Goal: Task Accomplishment & Management: Complete application form

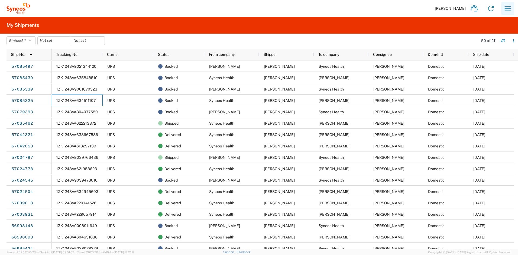
click at [506, 7] on icon "button" at bounding box center [508, 8] width 6 height 4
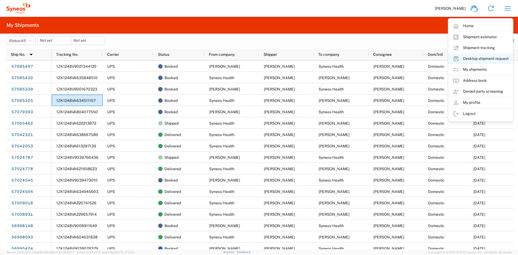
click at [473, 58] on link "Desktop shipment request" at bounding box center [480, 58] width 64 height 11
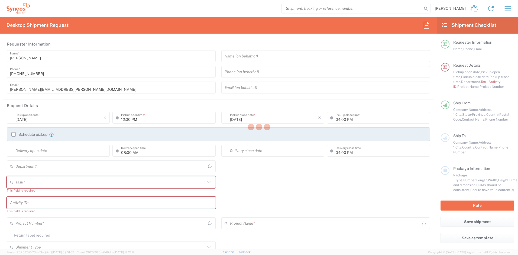
type input "[US_STATE]"
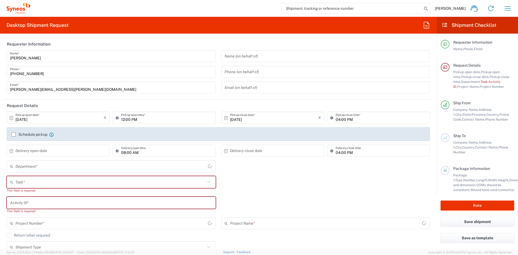
type input "[GEOGRAPHIC_DATA]"
type input "4510"
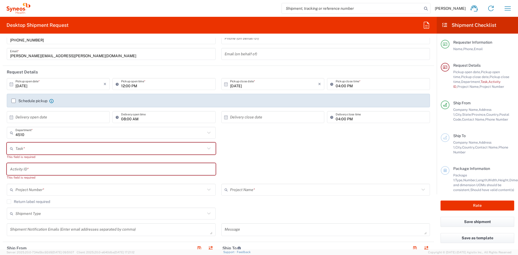
scroll to position [34, 0]
type input "Syneos Health, LLC-[GEOGRAPHIC_DATA] [GEOGRAPHIC_DATA] [GEOGRAPHIC_DATA]"
click at [76, 150] on input "text" at bounding box center [110, 147] width 190 height 9
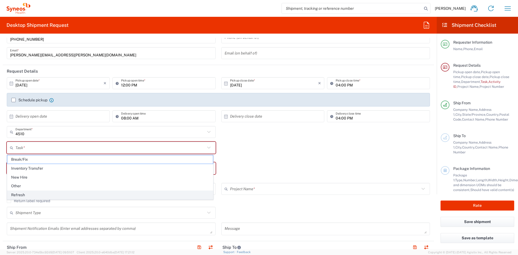
click at [31, 193] on span "Refresh" at bounding box center [110, 195] width 206 height 8
type input "Refresh"
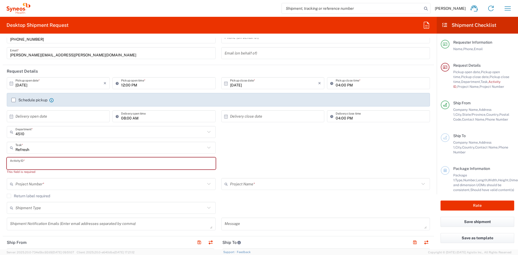
click at [30, 165] on input "text" at bounding box center [111, 163] width 202 height 9
paste input "SCTASK2735982"
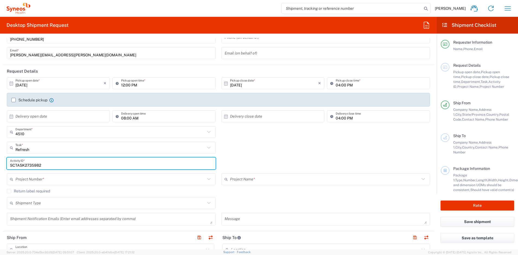
type input "SCTASK2735982"
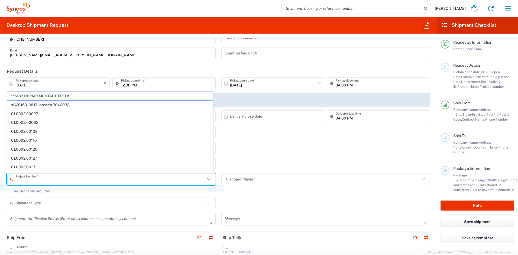
click at [31, 179] on input "text" at bounding box center [110, 178] width 190 height 9
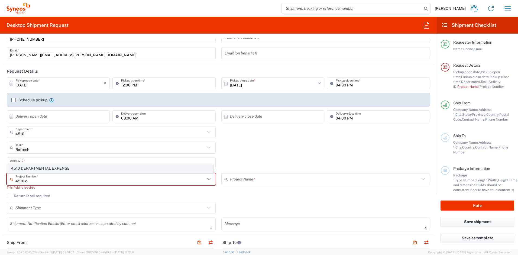
click at [41, 168] on span "4510 DEPARTMENTAL EXPENSE" at bounding box center [110, 168] width 206 height 8
type input "4510 DEPARTMENTAL EXPENSE"
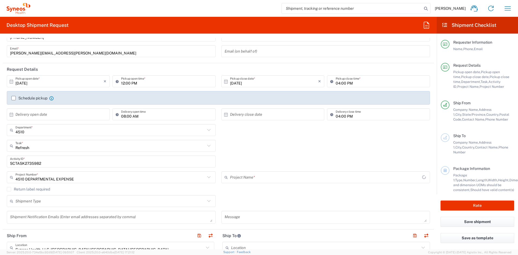
type input "4510 DEPARTMENTAL EXPENSE"
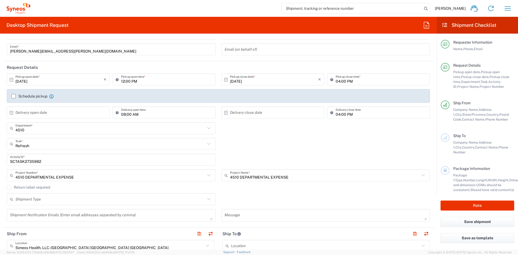
click at [8, 187] on label "Return label required" at bounding box center [28, 187] width 43 height 4
click at [9, 187] on input "Return label required" at bounding box center [9, 187] width 0 height 0
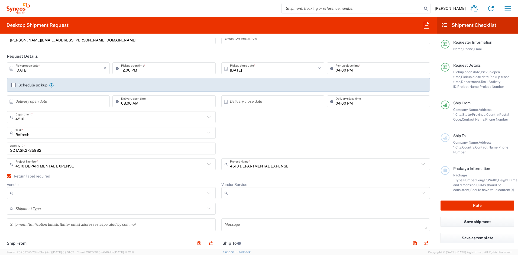
scroll to position [55, 0]
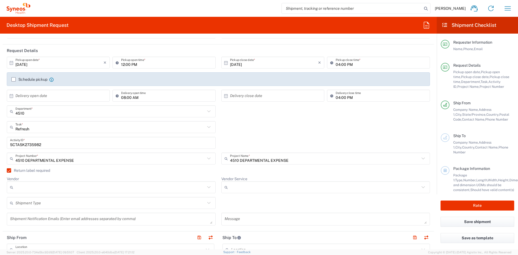
click at [60, 186] on input "Vendor" at bounding box center [110, 187] width 190 height 9
click at [34, 214] on span "UPS" at bounding box center [110, 216] width 206 height 8
type input "UPS"
click at [247, 184] on input "Vendor Service" at bounding box center [325, 187] width 190 height 9
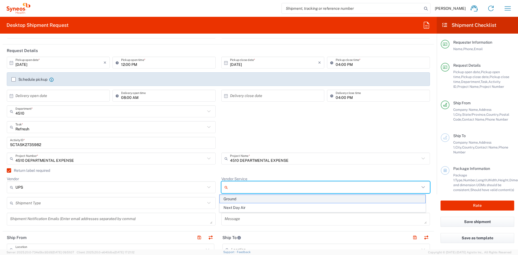
click at [239, 197] on span "Ground" at bounding box center [323, 199] width 206 height 8
type input "Ground"
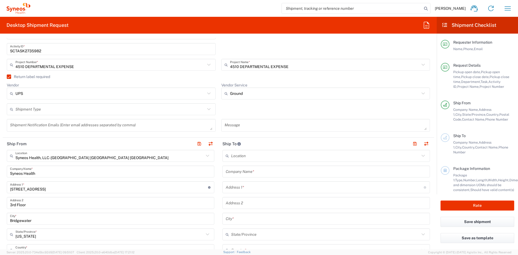
scroll to position [162, 0]
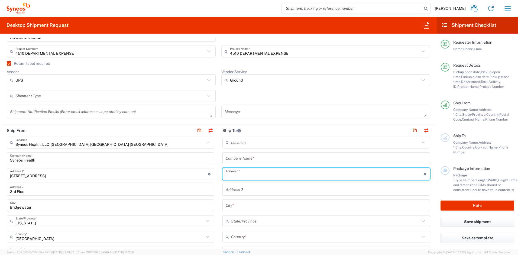
click at [264, 174] on input "text" at bounding box center [325, 173] width 198 height 9
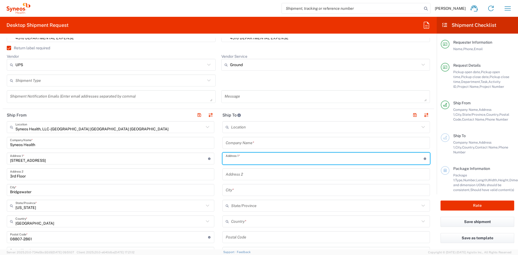
scroll to position [188, 0]
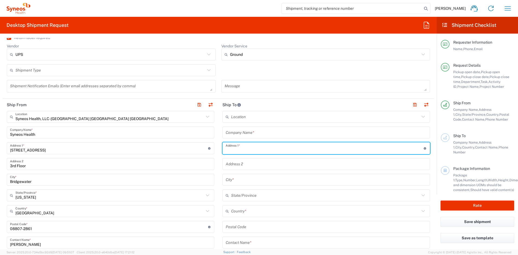
click at [255, 211] on input "text" at bounding box center [325, 210] width 189 height 9
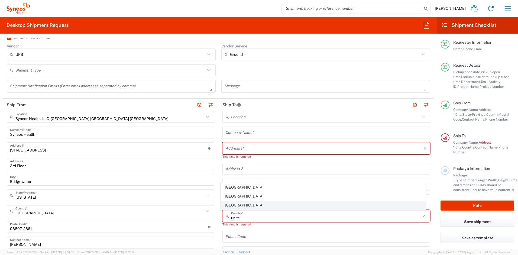
click at [237, 205] on span "United States" at bounding box center [323, 205] width 205 height 8
type input "United States"
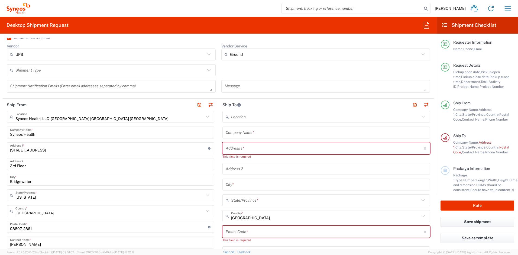
click at [244, 131] on input "text" at bounding box center [326, 132] width 201 height 9
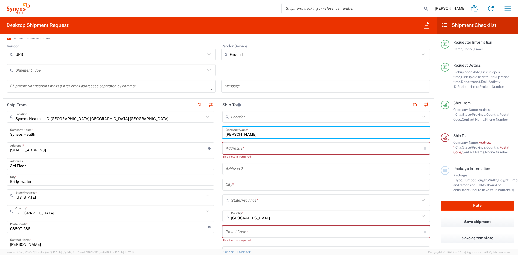
type input "Beth Sutton"
click at [233, 147] on input "text" at bounding box center [325, 148] width 198 height 9
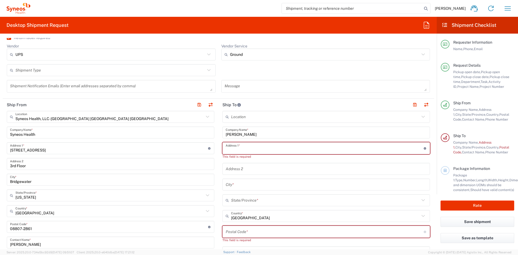
click at [233, 147] on input "text" at bounding box center [325, 148] width 198 height 9
paste input "3129 Zebroid way"
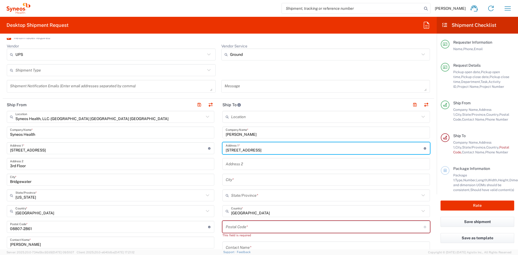
type input "3129 Zebroid way"
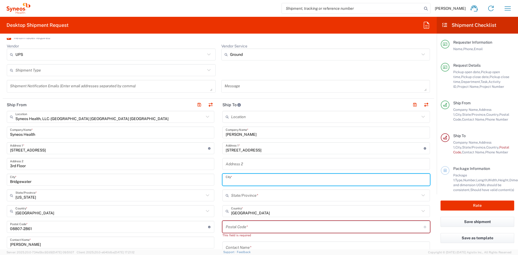
click at [235, 180] on input "text" at bounding box center [326, 179] width 201 height 9
paste input "New Hill"
type input "New Hill"
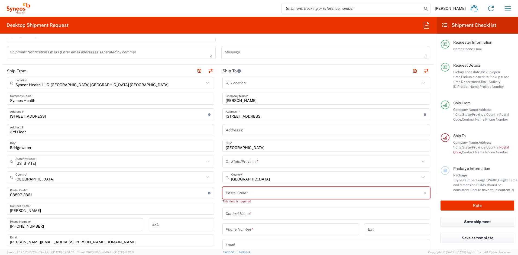
scroll to position [245, 0]
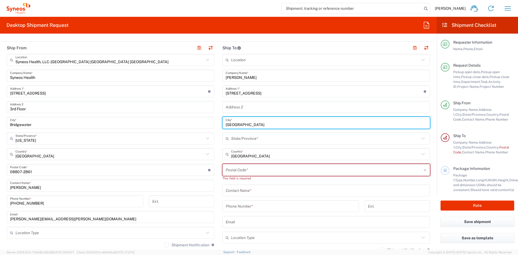
click at [236, 170] on input "undefined" at bounding box center [325, 169] width 198 height 9
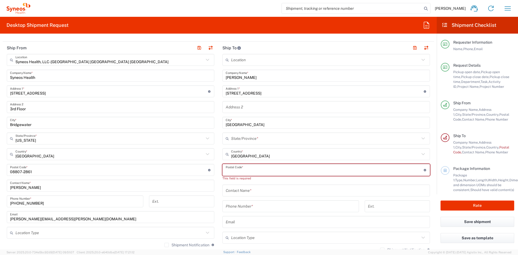
paste input "27562"
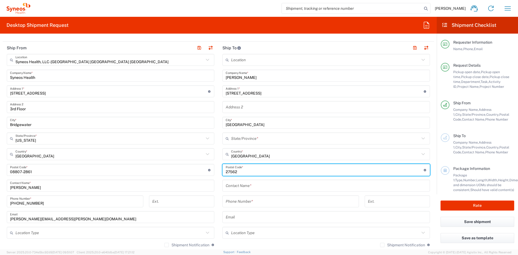
type input "27562"
click at [241, 138] on input "text" at bounding box center [325, 138] width 189 height 9
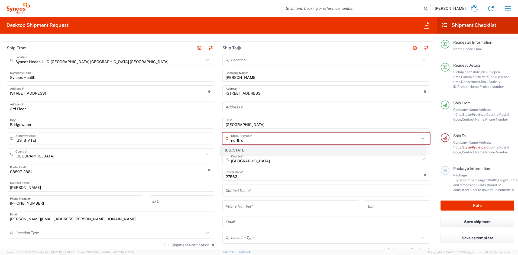
click at [237, 151] on span "North Carolina" at bounding box center [323, 150] width 205 height 8
type input "North Carolina"
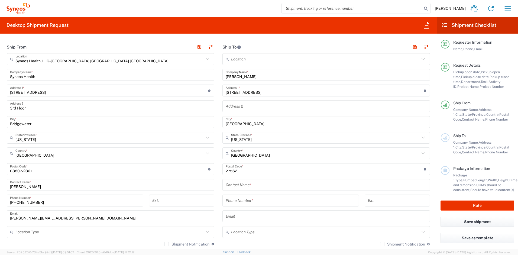
scroll to position [247, 0]
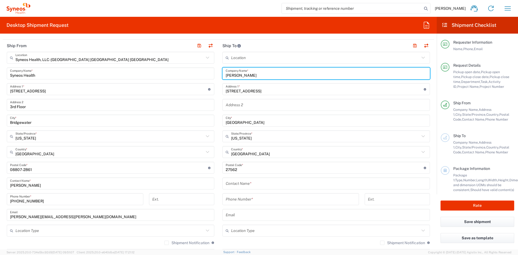
click at [251, 76] on input "Beth Sutton" at bounding box center [326, 73] width 201 height 9
drag, startPoint x: 251, startPoint y: 75, endPoint x: 196, endPoint y: 70, distance: 55.2
click at [196, 70] on div "Ship From Syneos Health, LLC-Morrisville NC US Location Syneos Health, LLC-Morr…" at bounding box center [218, 161] width 431 height 242
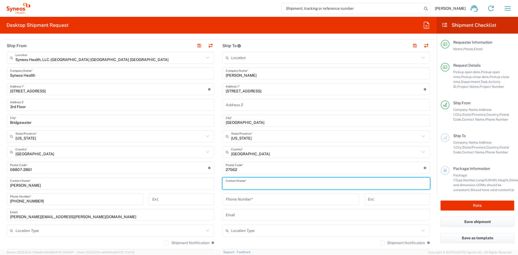
click at [239, 185] on input "text" at bounding box center [326, 183] width 201 height 9
paste input "Beth Sutton"
type input "Beth Sutton"
click at [244, 213] on input "text" at bounding box center [326, 214] width 201 height 9
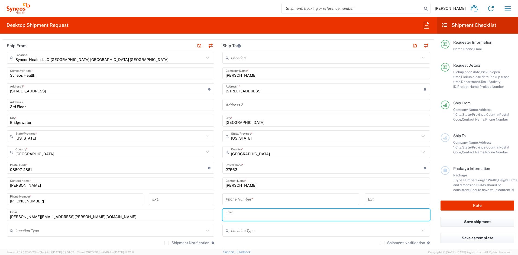
paste input "beth.sutton@syneoshealth.com"
type input "beth.sutton@syneoshealth.com"
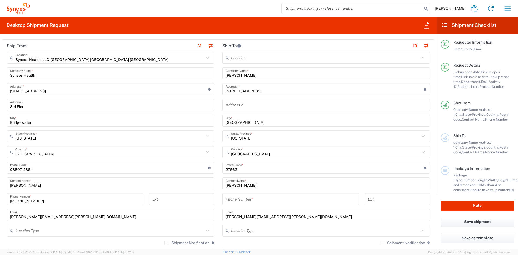
click at [380, 242] on label "Shipment Notification" at bounding box center [402, 243] width 45 height 4
click at [382, 243] on input "Shipment Notification" at bounding box center [382, 243] width 0 height 0
drag, startPoint x: 35, startPoint y: 199, endPoint x: 1, endPoint y: 198, distance: 33.3
click at [1, 198] on form "Requester Information Ayman Abboud Name * 732-384-3118 Phone * ayman.abboud@syn…" at bounding box center [218, 143] width 437 height 211
click at [247, 200] on input "tel" at bounding box center [291, 199] width 130 height 9
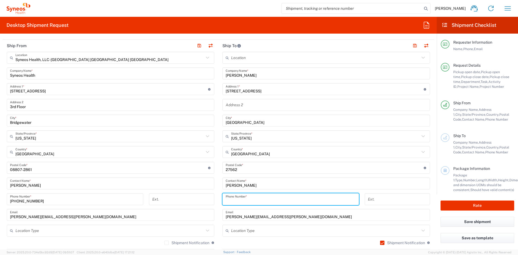
paste input "732-384-3118"
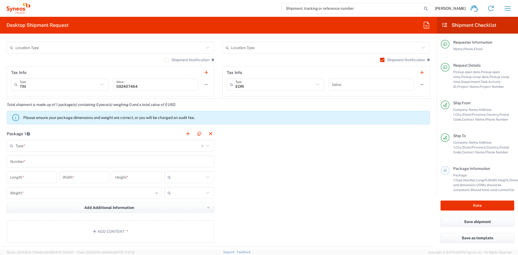
scroll to position [430, 0]
type input "732-384-3118"
click at [82, 145] on input "text" at bounding box center [108, 145] width 186 height 9
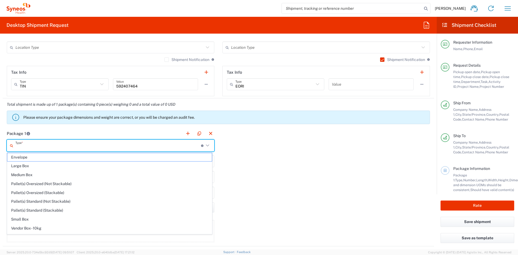
scroll to position [17, 0]
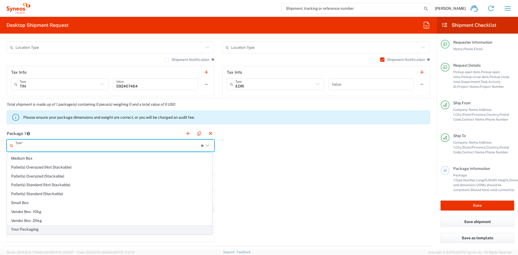
click at [59, 227] on span "Your Packaging" at bounding box center [109, 229] width 205 height 8
type input "Your Packaging"
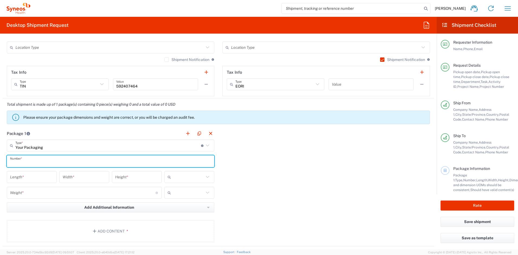
click at [36, 163] on input "text" at bounding box center [110, 161] width 201 height 9
type input "1"
click at [31, 176] on input "number" at bounding box center [31, 176] width 43 height 9
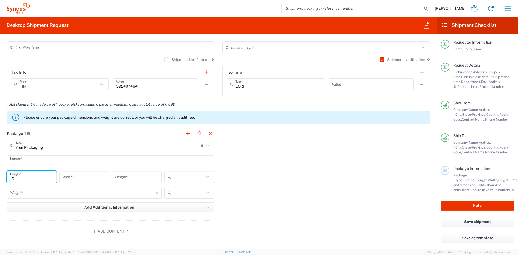
type input "16"
type input "12"
type input "3"
click at [36, 192] on input "number" at bounding box center [82, 192] width 145 height 9
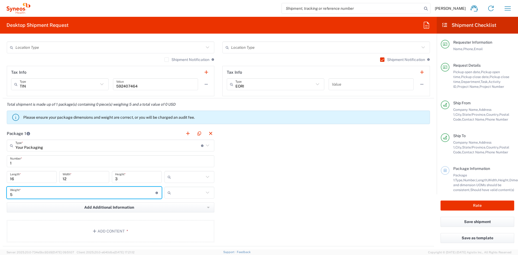
type input "5"
click at [180, 179] on input "text" at bounding box center [188, 177] width 31 height 9
click at [176, 205] on span "in" at bounding box center [187, 206] width 48 height 8
type input "in"
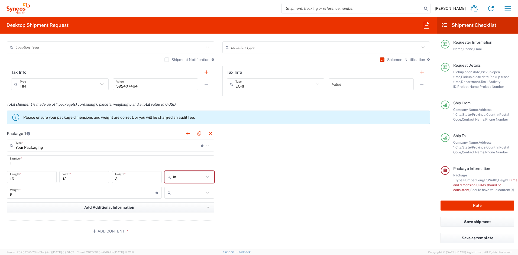
click at [185, 192] on input "text" at bounding box center [188, 192] width 31 height 9
click at [179, 211] on span "lbs" at bounding box center [187, 213] width 48 height 8
type input "lbs"
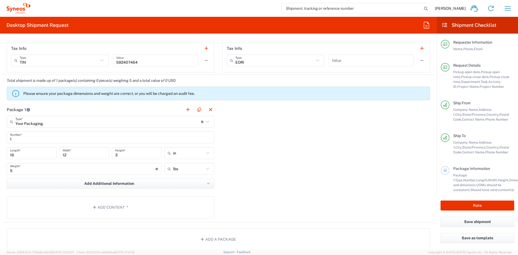
scroll to position [468, 0]
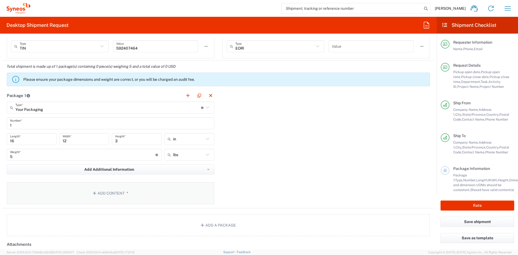
click at [156, 199] on button "Add Content *" at bounding box center [111, 193] width 208 height 22
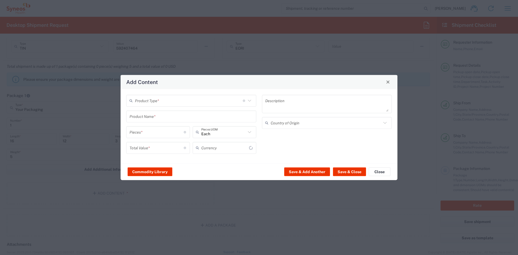
type input "US Dollar"
click at [170, 103] on input "text" at bounding box center [189, 100] width 108 height 9
click at [165, 119] on span "General Commodity" at bounding box center [191, 121] width 129 height 8
type input "General Commodity"
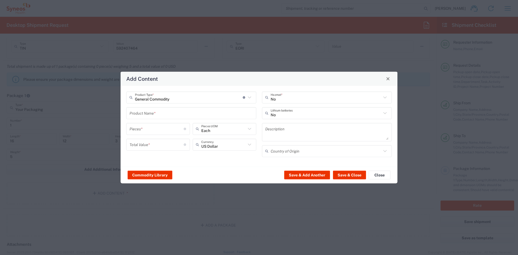
click at [165, 111] on input "text" at bounding box center [191, 112] width 124 height 9
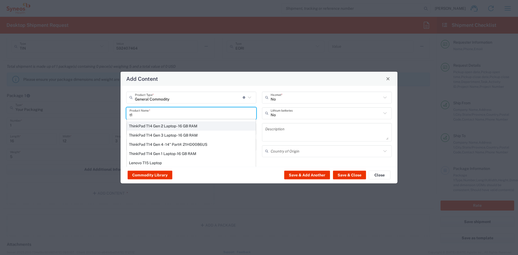
click at [140, 125] on div "ThinkPad T14 Gen 2 Laptop - 16 GB RAM" at bounding box center [191, 125] width 129 height 9
type input "ThinkPad T14 Gen 2 Laptop - 16 GB RAM"
type input "1"
type textarea "Intel Core i7-1156G7 vProÂ® Processor - 14"- 16 GB RAM - 512 GB SSD"
type input "China"
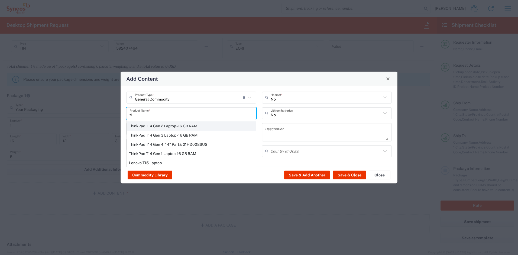
type input "Yes"
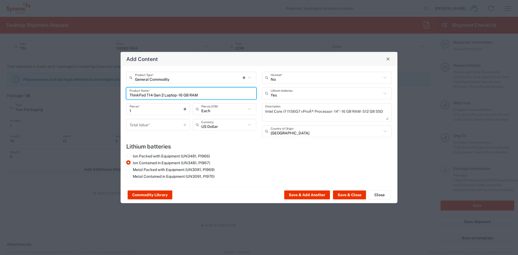
click at [166, 124] on input "number" at bounding box center [156, 124] width 54 height 9
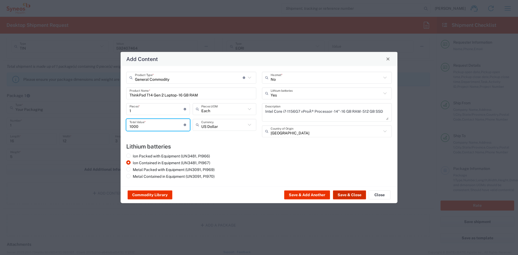
type input "1000"
click at [340, 192] on button "Save & Close" at bounding box center [349, 194] width 33 height 9
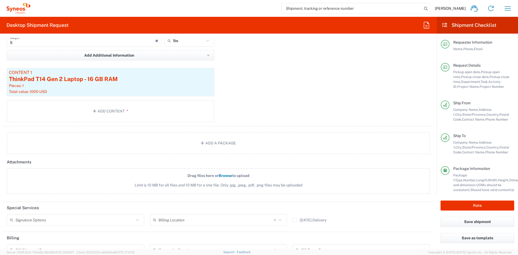
scroll to position [582, 0]
click at [69, 216] on input "text" at bounding box center [74, 219] width 118 height 9
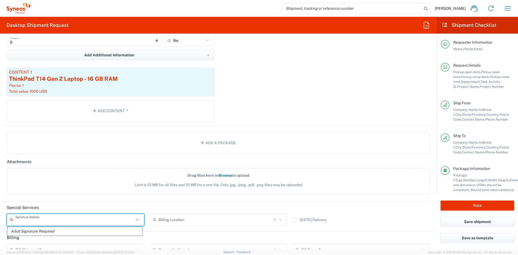
click at [61, 230] on span "Adult Signature Required" at bounding box center [74, 231] width 135 height 8
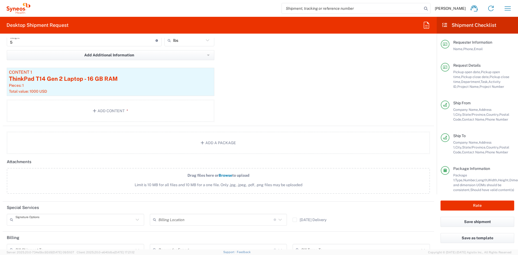
type input "Adult Signature Required"
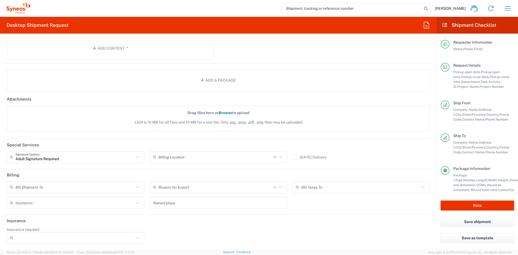
scroll to position [645, 0]
click at [458, 203] on button "Rate" at bounding box center [478, 205] width 74 height 10
type input "4510 DEPARTMENTAL EXPENSE"
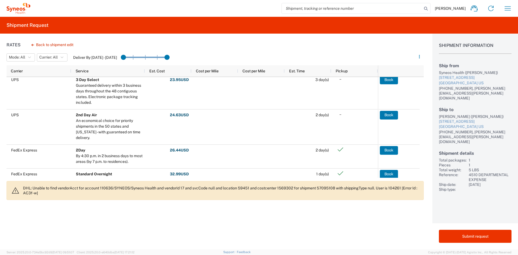
scroll to position [70, 0]
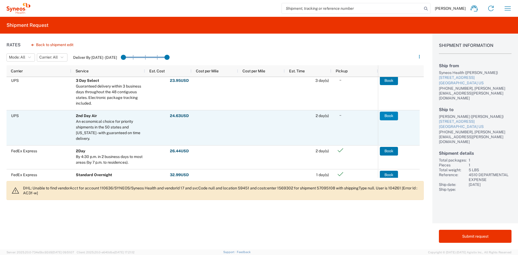
click at [385, 117] on button "Book" at bounding box center [389, 116] width 18 height 9
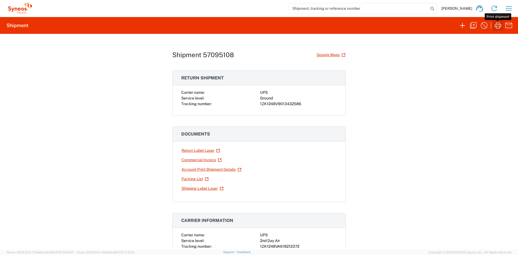
click at [498, 27] on icon "button" at bounding box center [498, 25] width 9 height 9
click at [198, 150] on link "Return Label Laser" at bounding box center [200, 150] width 39 height 9
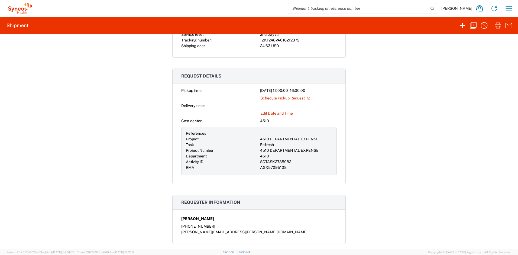
scroll to position [163, 0]
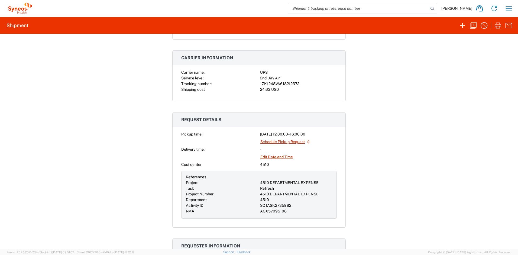
click at [300, 86] on div "1ZK1248VA618212372" at bounding box center [298, 84] width 77 height 6
drag, startPoint x: 298, startPoint y: 83, endPoint x: 258, endPoint y: 85, distance: 39.6
click at [260, 85] on div "1ZK1248VA618212372" at bounding box center [298, 84] width 77 height 6
copy div "1ZK1248VA618212372"
